Goal: Information Seeking & Learning: Learn about a topic

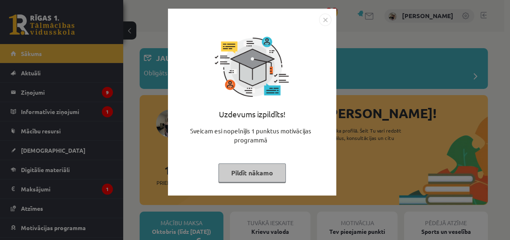
click at [241, 171] on button "Pildīt nākamo" at bounding box center [252, 172] width 67 height 19
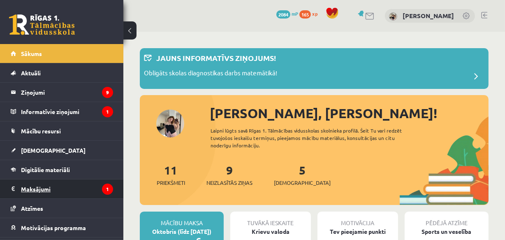
click at [86, 190] on legend "Maksājumi 1" at bounding box center [67, 188] width 92 height 19
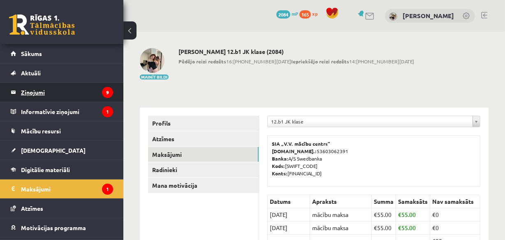
click at [68, 92] on legend "Ziņojumi 9" at bounding box center [67, 92] width 92 height 19
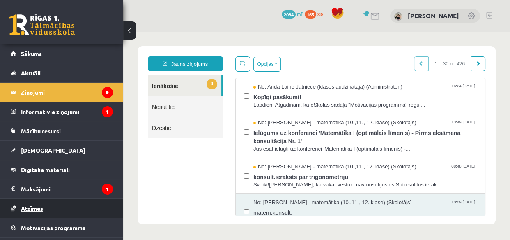
scroll to position [35, 0]
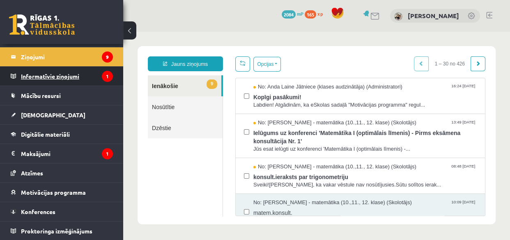
click at [50, 76] on legend "Informatīvie ziņojumi 1" at bounding box center [67, 76] width 92 height 19
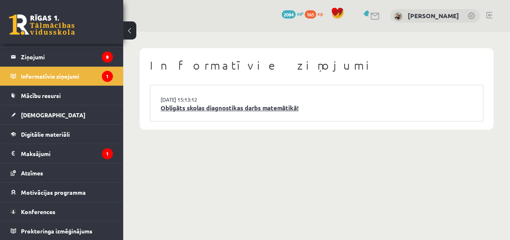
click at [170, 106] on link "Obligāts skolas diagnostikas darbs matemātikā!" at bounding box center [317, 107] width 312 height 9
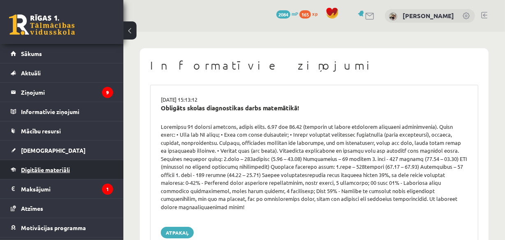
click at [47, 169] on span "Digitālie materiāli" at bounding box center [45, 169] width 49 height 7
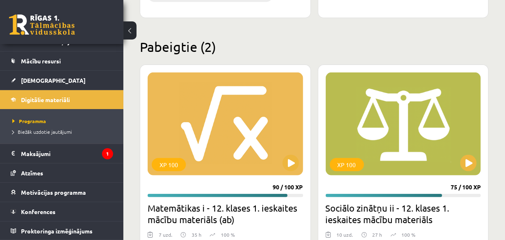
scroll to position [3211, 0]
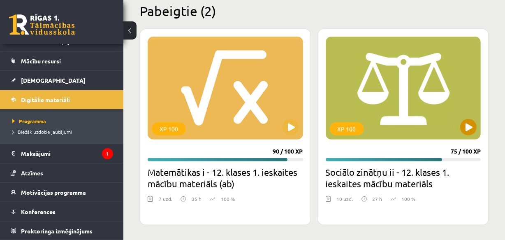
click at [382, 94] on div "XP 100" at bounding box center [402, 88] width 155 height 103
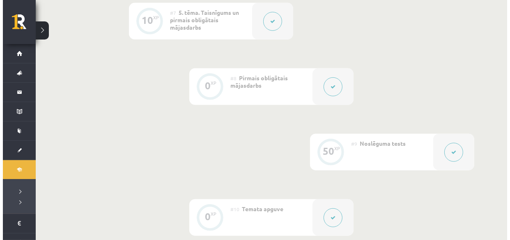
scroll to position [597, 0]
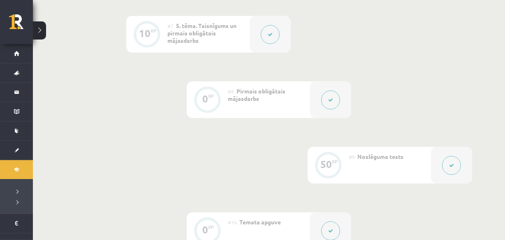
click at [331, 101] on icon at bounding box center [330, 99] width 5 height 5
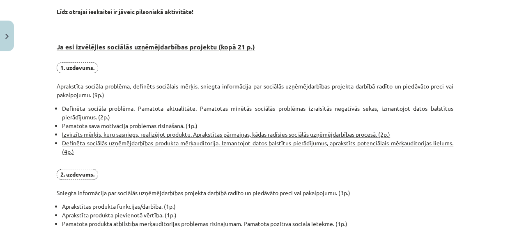
scroll to position [477, 0]
